Goal: Find contact information: Find contact information

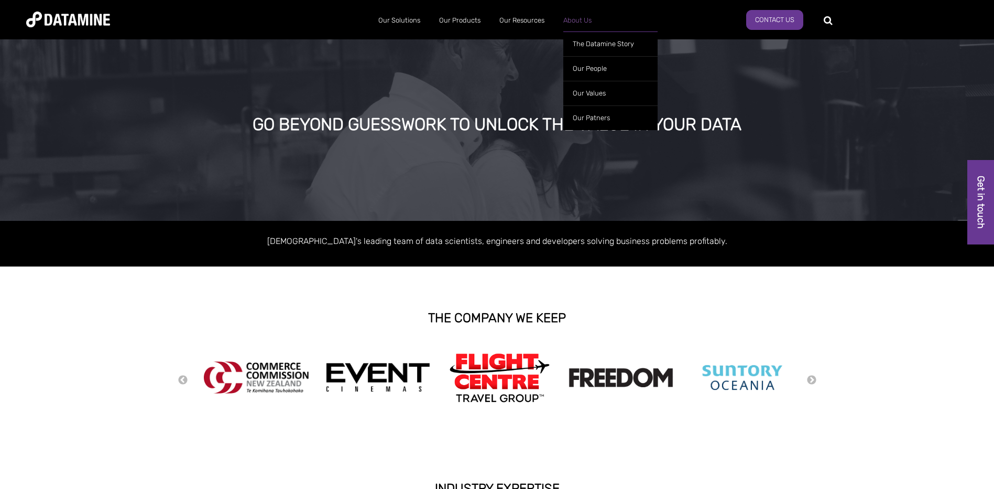
click at [570, 22] on link "About Us" at bounding box center [577, 20] width 47 height 27
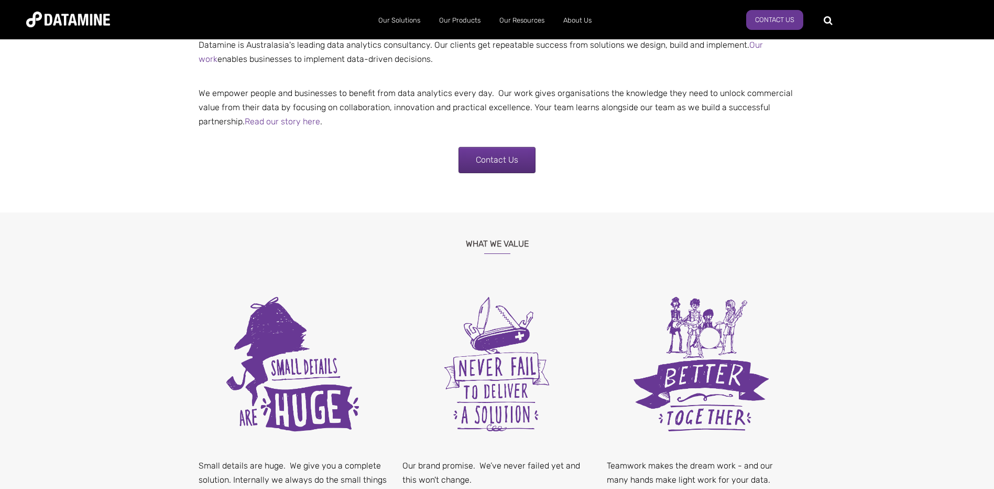
click at [499, 159] on span "Contact Us" at bounding box center [497, 160] width 42 height 10
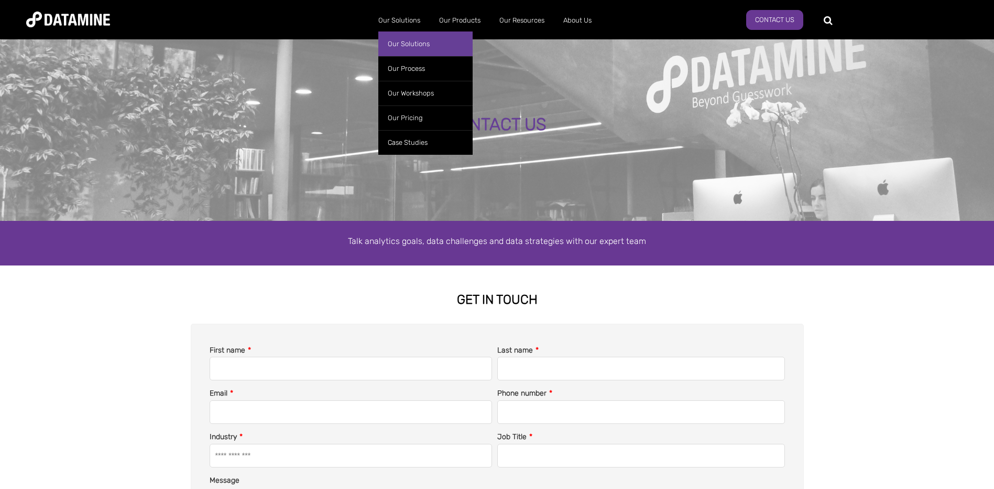
click at [413, 40] on link "Our Solutions" at bounding box center [425, 43] width 94 height 25
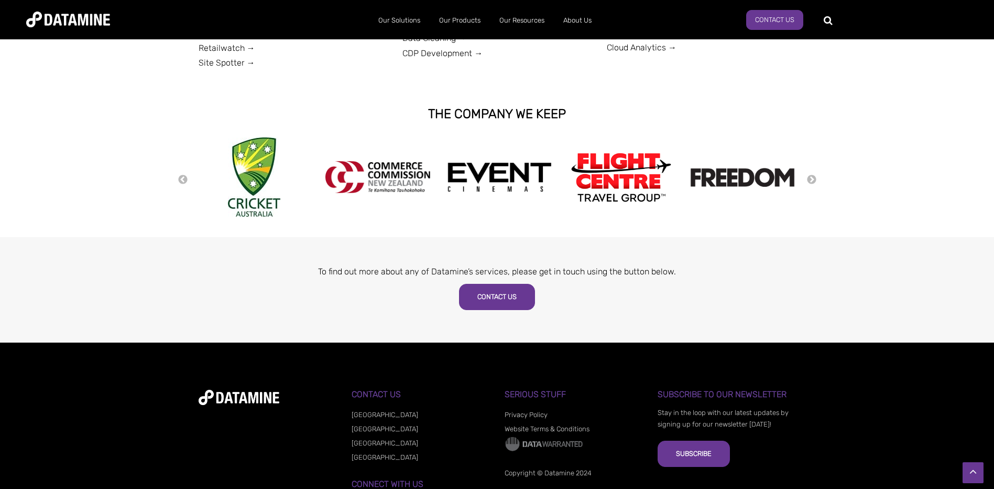
scroll to position [524, 0]
